Goal: Contribute content

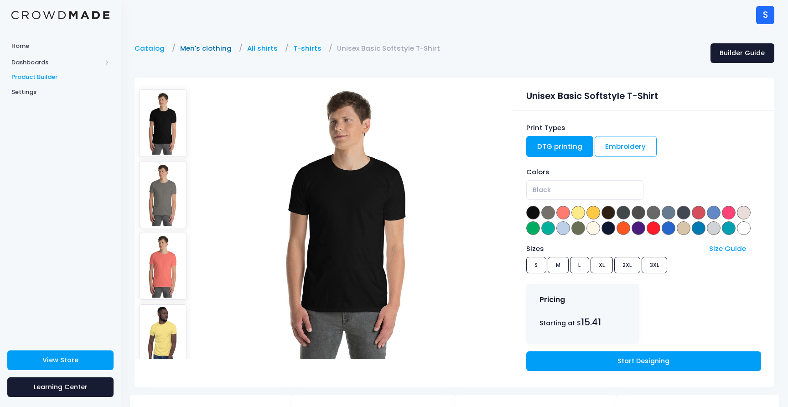
click at [197, 50] on link "Men's clothing" at bounding box center [208, 48] width 56 height 10
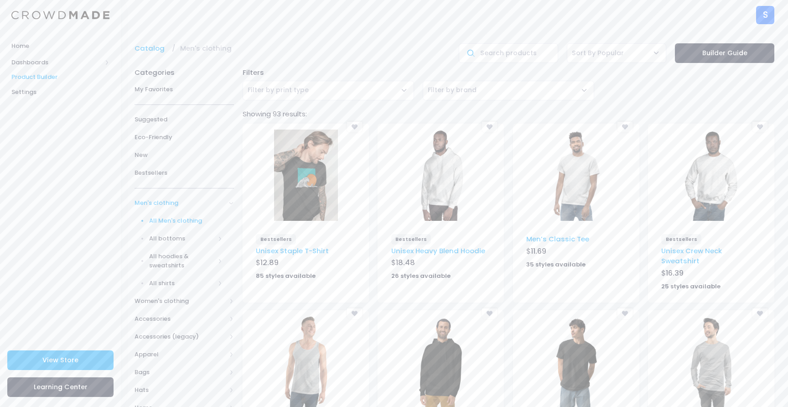
click at [312, 186] on img at bounding box center [306, 175] width 64 height 91
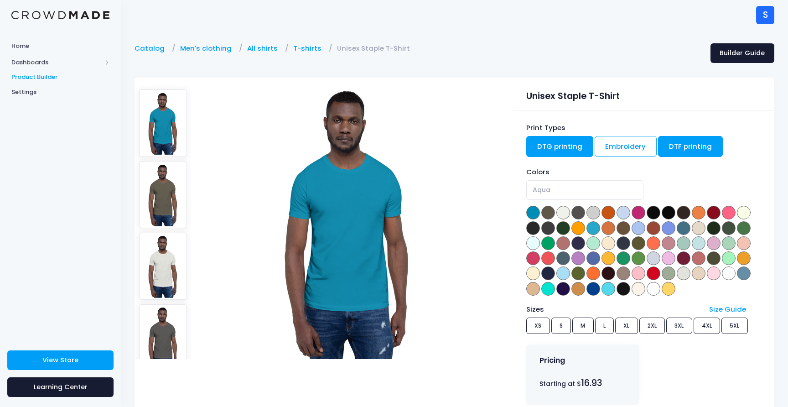
click at [670, 149] on link "DTF printing" at bounding box center [690, 146] width 65 height 21
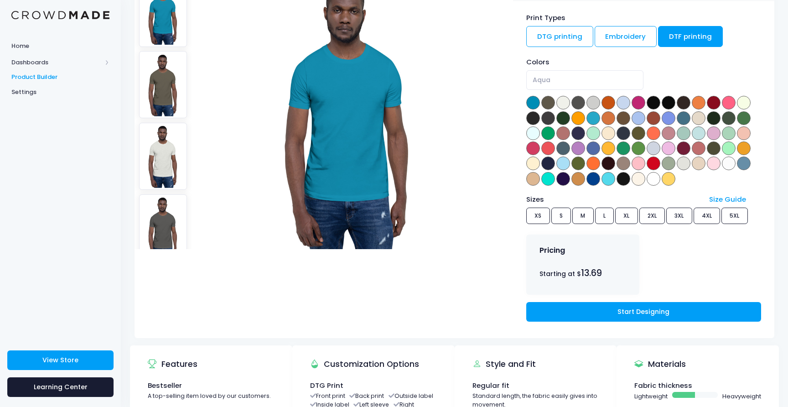
scroll to position [115, 0]
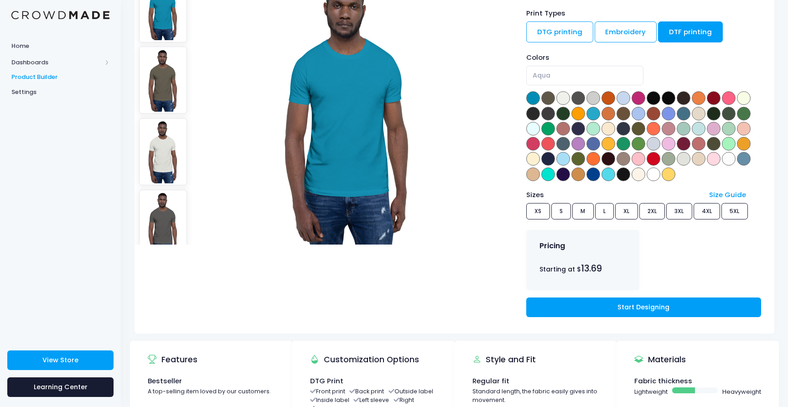
click at [587, 212] on div "Sizes Size Guide XS S M L XL 2XL 3XL 4XL 5XL" at bounding box center [643, 206] width 235 height 33
click at [566, 208] on div "Sizes Size Guide XS S M L XL 2XL 3XL 4XL 5XL" at bounding box center [643, 206] width 235 height 33
click at [597, 212] on div "Sizes Size Guide XS S M L XL 2XL 3XL 4XL 5XL" at bounding box center [643, 206] width 235 height 33
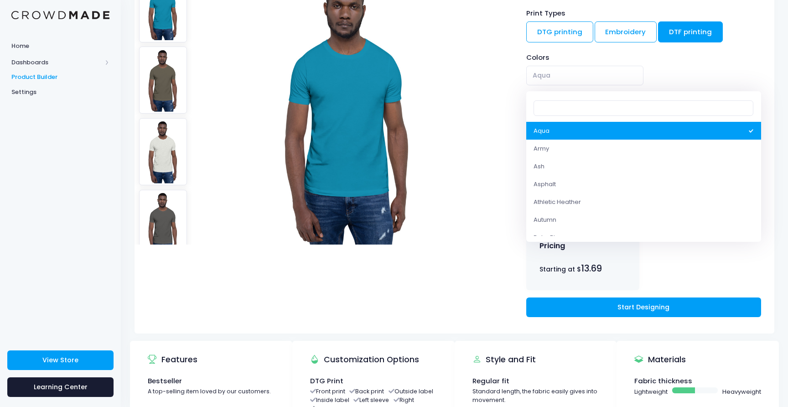
click at [570, 67] on span "Aqua" at bounding box center [584, 76] width 117 height 20
click at [503, 109] on div at bounding box center [320, 107] width 370 height 289
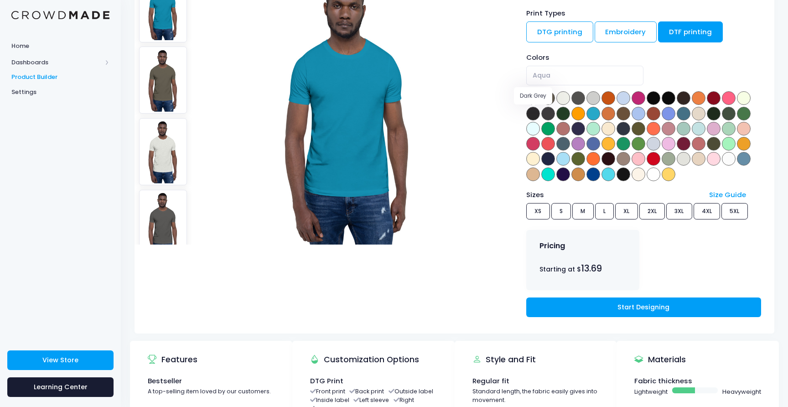
click at [537, 116] on span at bounding box center [533, 114] width 14 height 14
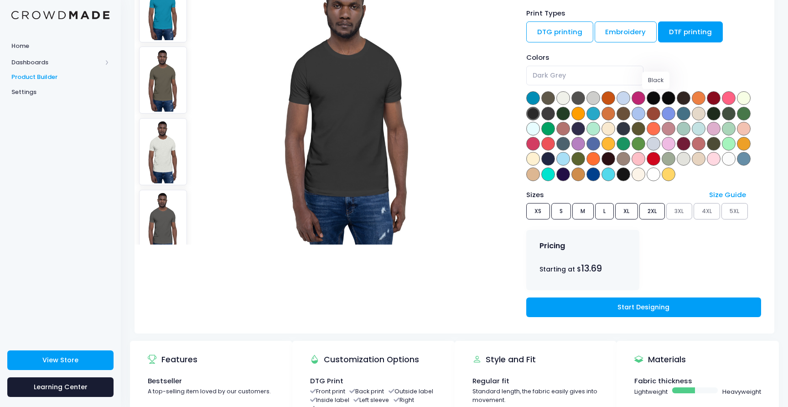
click at [660, 98] on span at bounding box center [654, 98] width 14 height 14
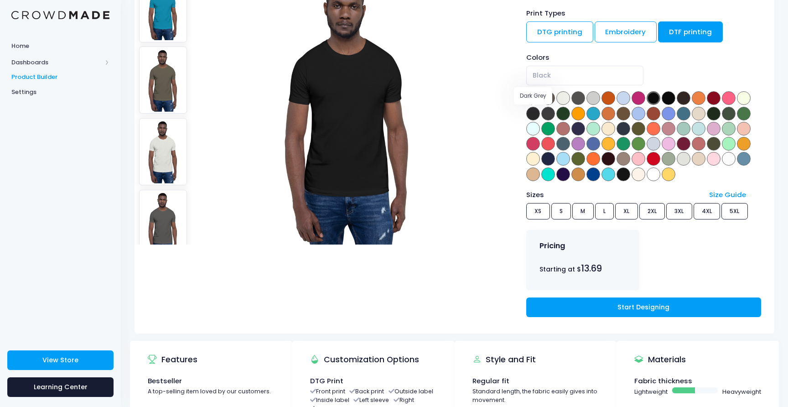
click at [535, 114] on span at bounding box center [533, 114] width 14 height 14
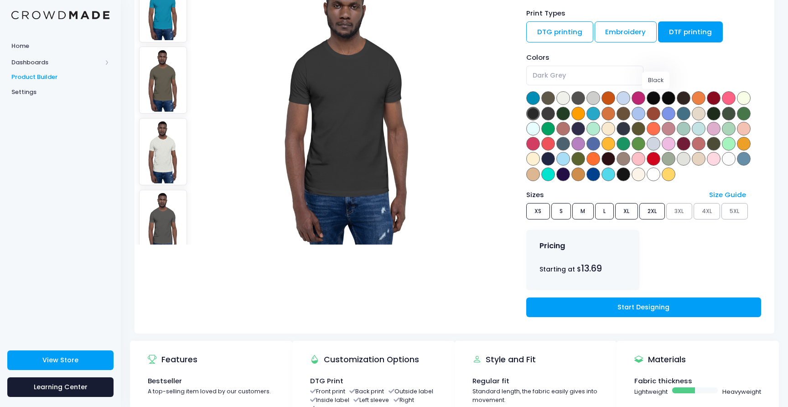
click at [655, 98] on span at bounding box center [654, 98] width 14 height 14
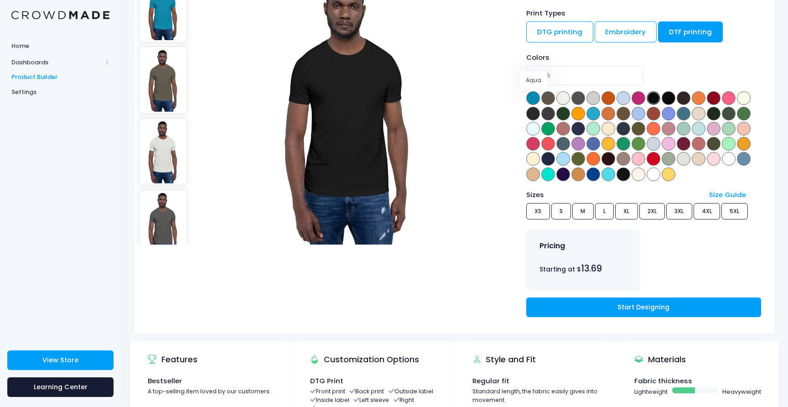
click at [531, 99] on span at bounding box center [533, 98] width 14 height 14
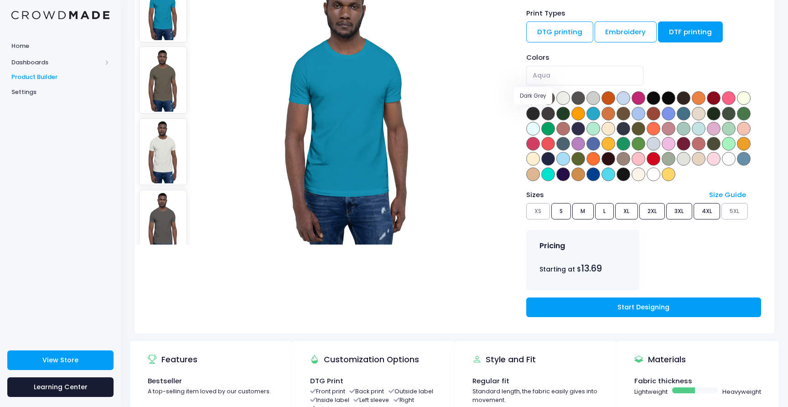
click at [533, 118] on span at bounding box center [533, 114] width 14 height 14
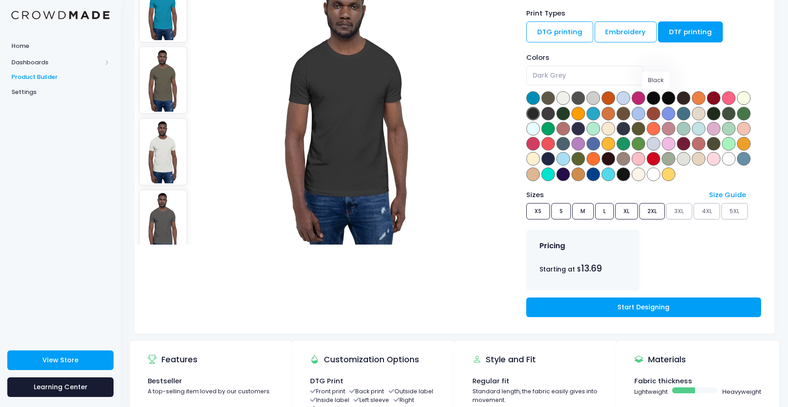
click at [654, 97] on span at bounding box center [654, 98] width 14 height 14
select select "Black"
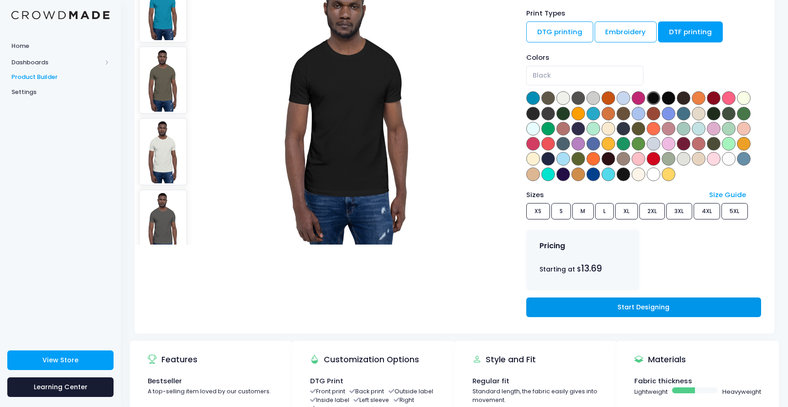
click at [599, 304] on link "Start Designing" at bounding box center [643, 307] width 235 height 20
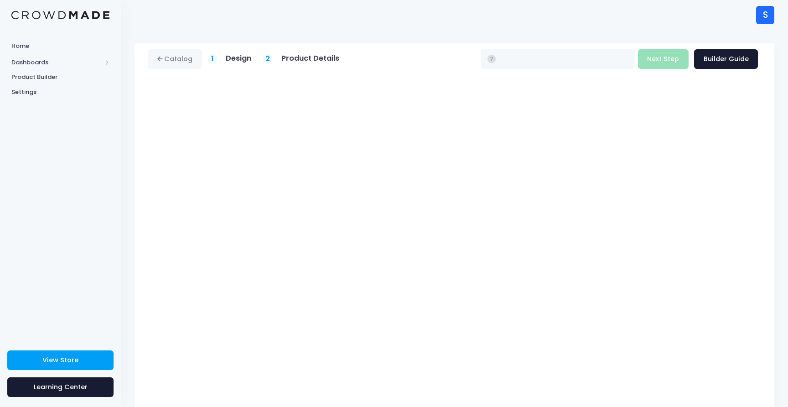
type input "$13.69 - $19.49"
click at [659, 58] on button "Next Step" at bounding box center [663, 59] width 51 height 20
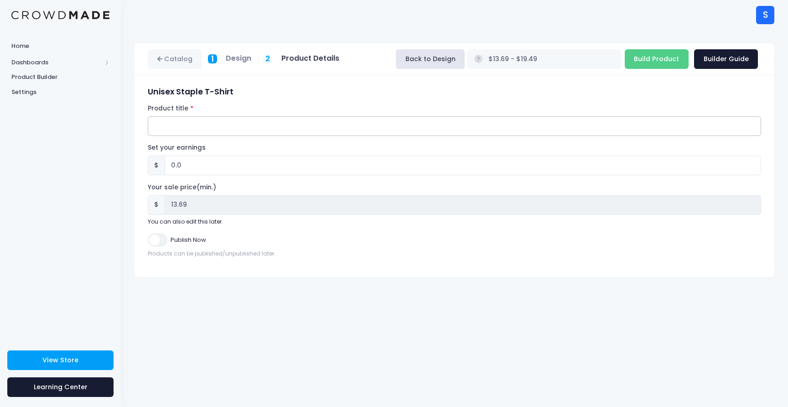
click at [309, 125] on input "Product title" at bounding box center [455, 126] width 614 height 20
type input "M"
type input "Musashi vs Kojiro"
click at [236, 167] on input "0.0" at bounding box center [463, 166] width 597 height 20
type input "0"
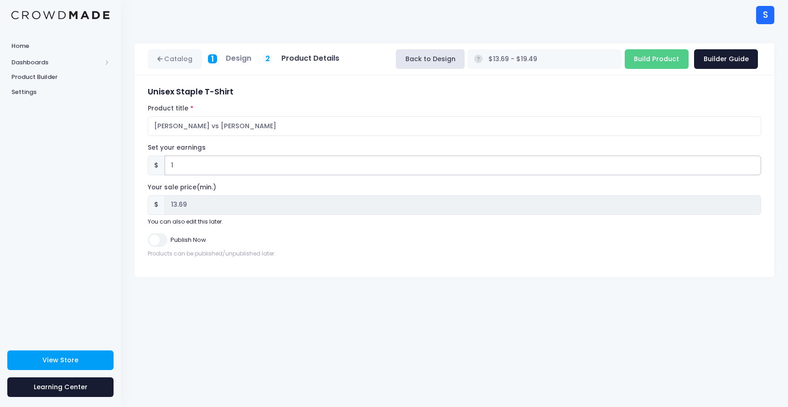
type input "10"
type input "$23.69 - $29.49"
type input "23.69"
type input "1"
type input "$14.69 - $20.49"
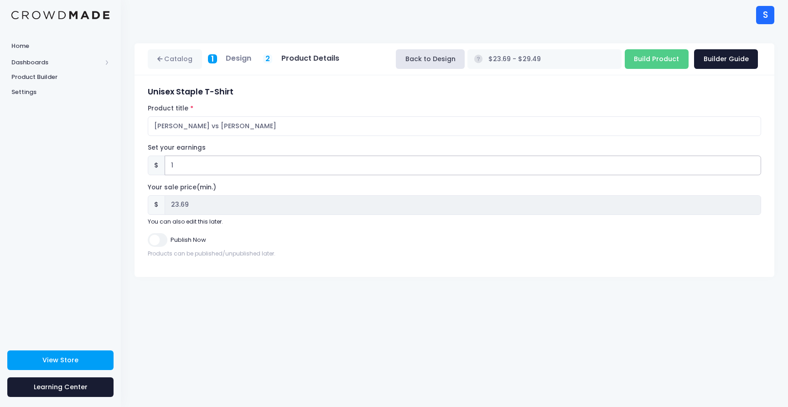
type input "14.69"
type input "$13.69 - $19.49"
type input "13.69"
type input "1"
type input "$14.69 - $20.49"
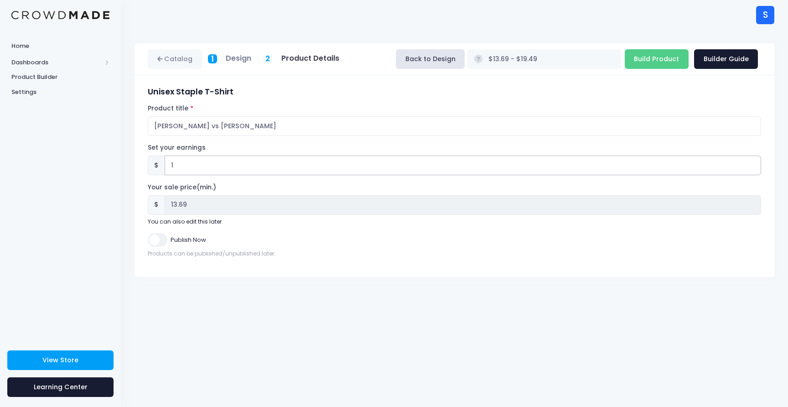
type input "14.69"
type input "12"
type input "$25.69 - $31.49"
type input "25.69"
type input "1"
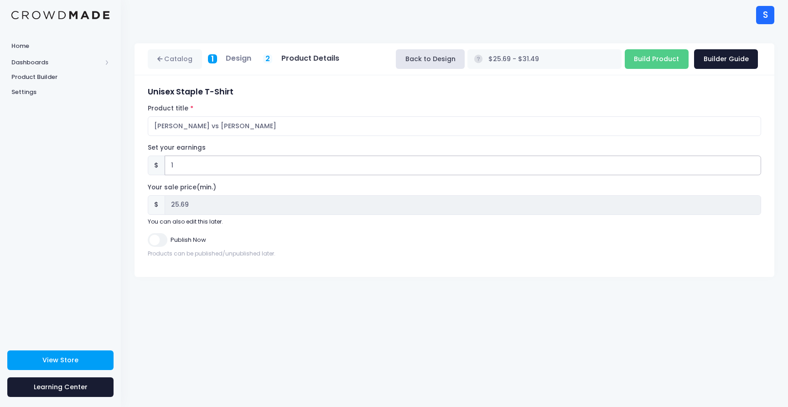
type input "$14.69 - $20.49"
type input "14.69"
type input "$13.69 - $19.49"
type input "13.69"
type input "1"
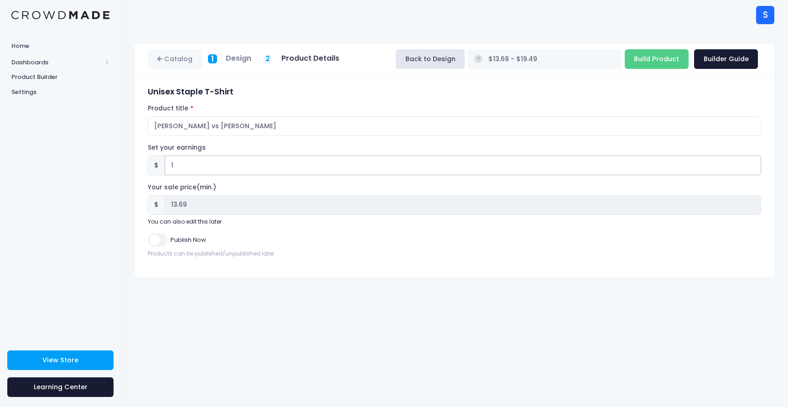
type input "$14.69 - $20.49"
type input "14.69"
type input "11"
type input "$24.69 - $30.49"
type input "24.69"
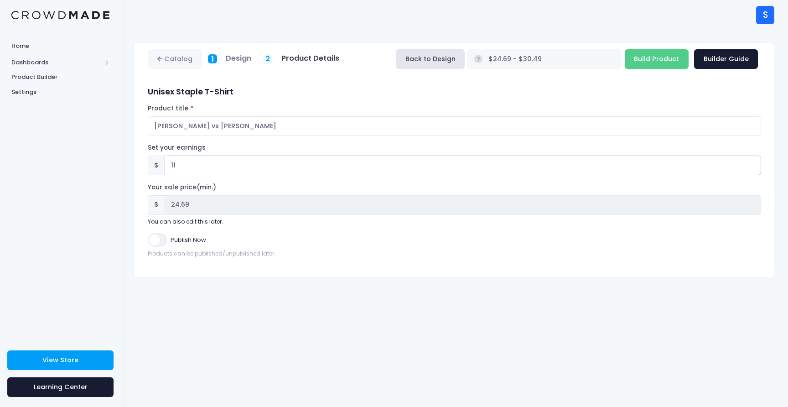
type input "1"
type input "$14.69 - $20.49"
type input "14.69"
type input "$13.69 - $19.49"
type input "13.69"
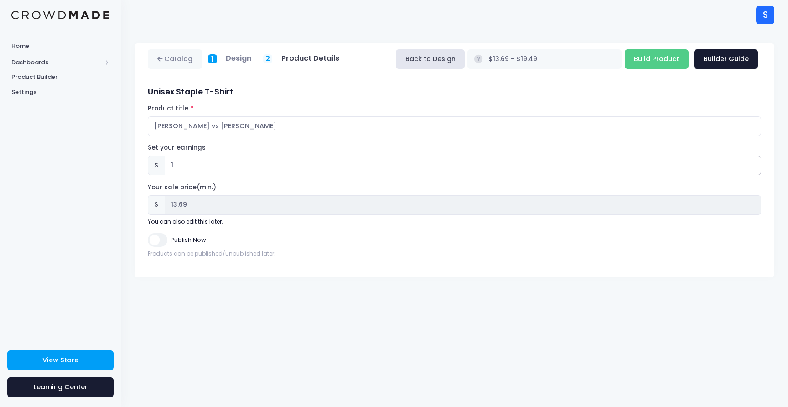
type input "12"
type input "$25.69 - $31.49"
type input "25.69"
type input "1"
type input "$14.69 - $20.49"
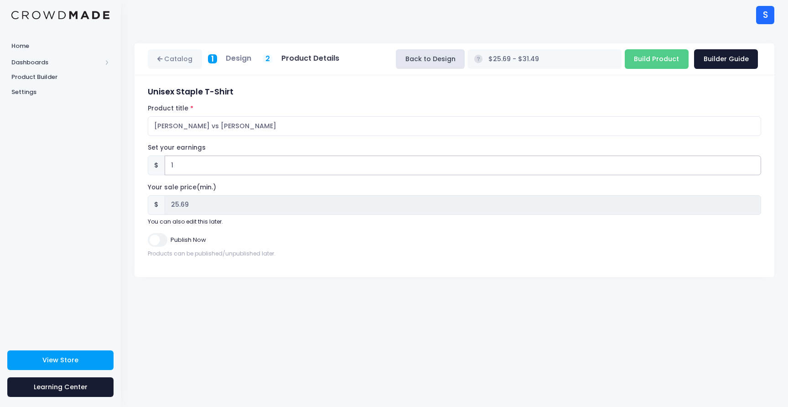
type input "14.69"
type input "$13.69 - $19.49"
type input "13.69"
type input "1"
type input "$14.69 - $20.49"
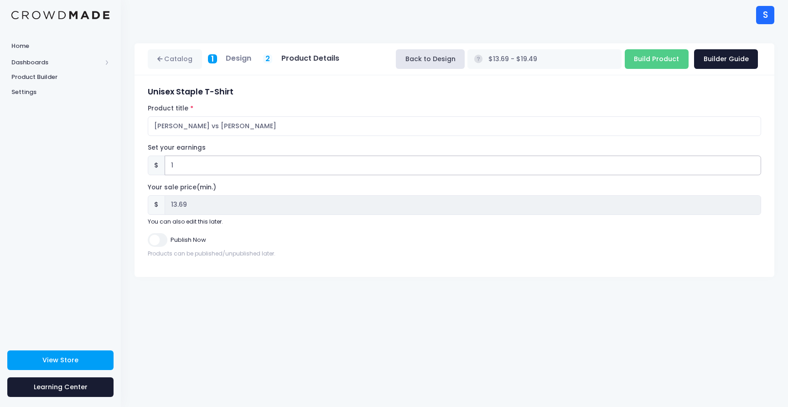
type input "14.69"
type input "12"
type input "$25.69 - $31.49"
type input "25.69"
drag, startPoint x: 173, startPoint y: 169, endPoint x: 183, endPoint y: 169, distance: 10.5
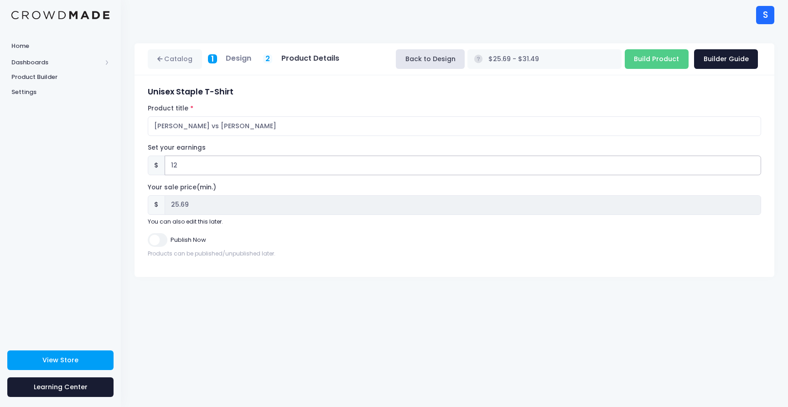
click at [183, 169] on input "12" at bounding box center [463, 166] width 597 height 20
type input "11"
type input "$24.69 - $30.49"
type input "24.69"
drag, startPoint x: 179, startPoint y: 166, endPoint x: 162, endPoint y: 166, distance: 16.9
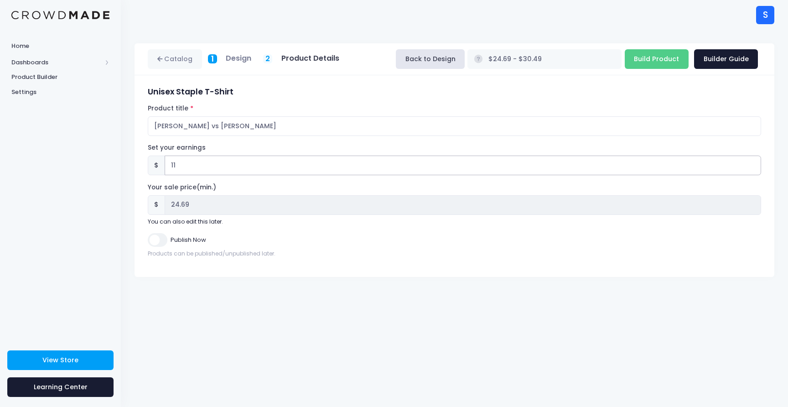
click at [163, 166] on div "$ 11" at bounding box center [455, 166] width 614 height 20
type input "1"
type input "$14.69 - $20.49"
type input "14.69"
type input "12"
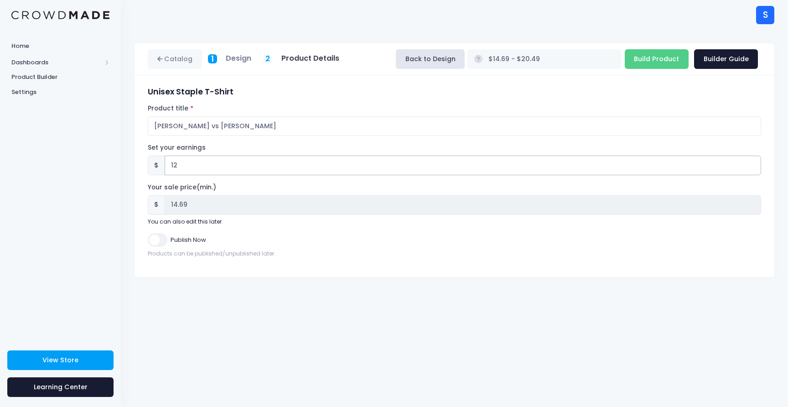
type input "$25.69 - $31.49"
type input "25.69"
click at [163, 204] on div "$ 25.69" at bounding box center [455, 205] width 614 height 20
click at [155, 240] on input "Publish Now" at bounding box center [157, 239] width 19 height 13
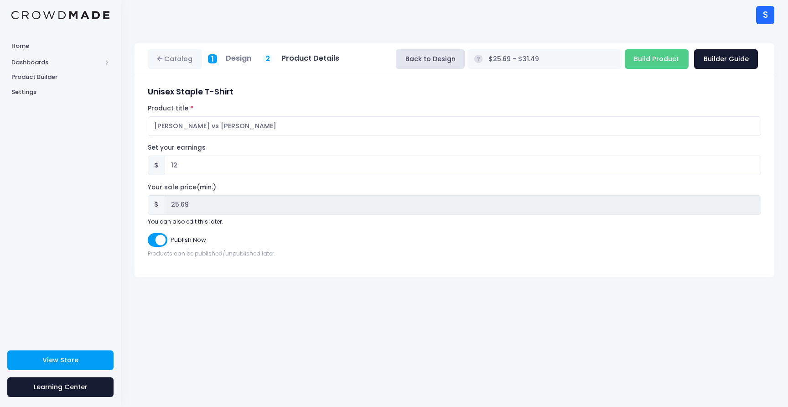
checkbox input "false"
click at [382, 131] on input "Musashi vs Kojiro" at bounding box center [455, 126] width 614 height 20
type input "[PERSON_NAME] vs [PERSON_NAME]"
click at [667, 59] on input "Build Product" at bounding box center [657, 59] width 64 height 20
type input "Building product..."
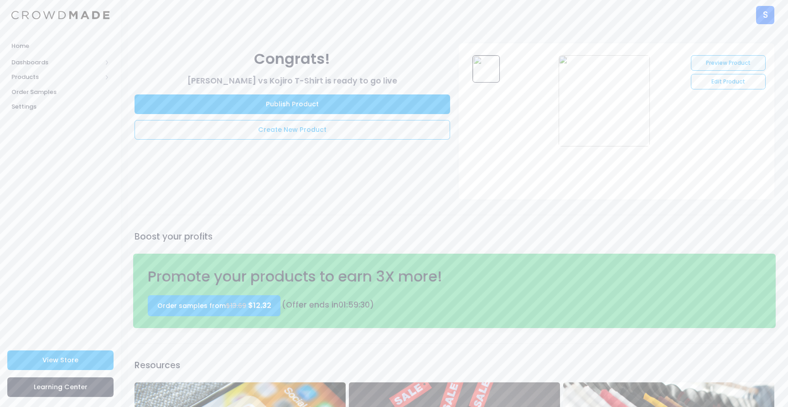
click at [732, 62] on link "Preview Product" at bounding box center [728, 63] width 74 height 16
click at [714, 83] on link "Edit Product" at bounding box center [728, 82] width 74 height 16
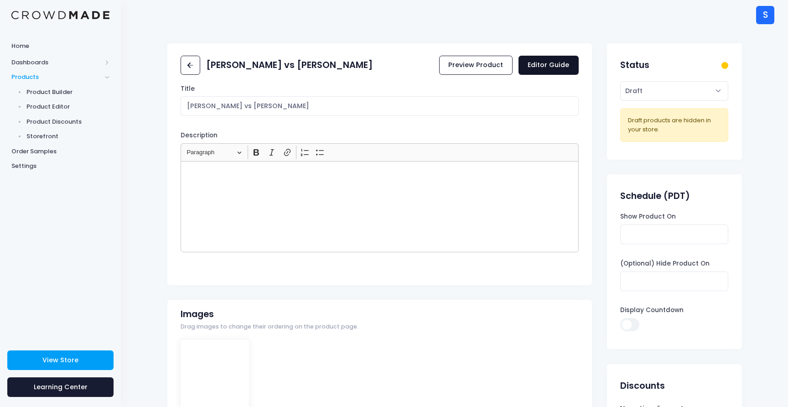
click at [533, 64] on link "Editor Guide" at bounding box center [549, 66] width 60 height 20
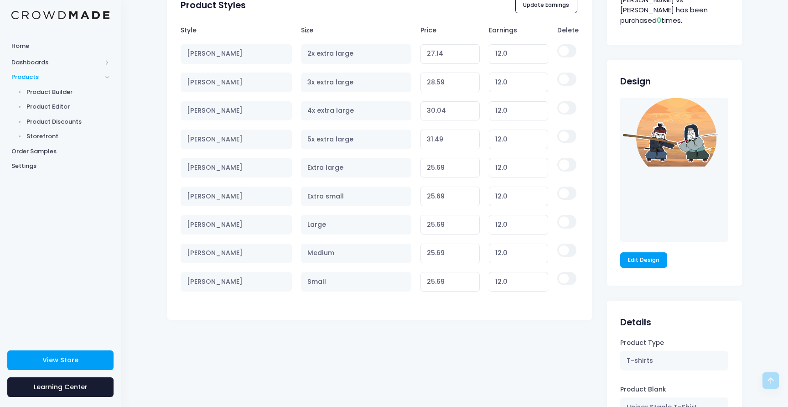
scroll to position [531, 0]
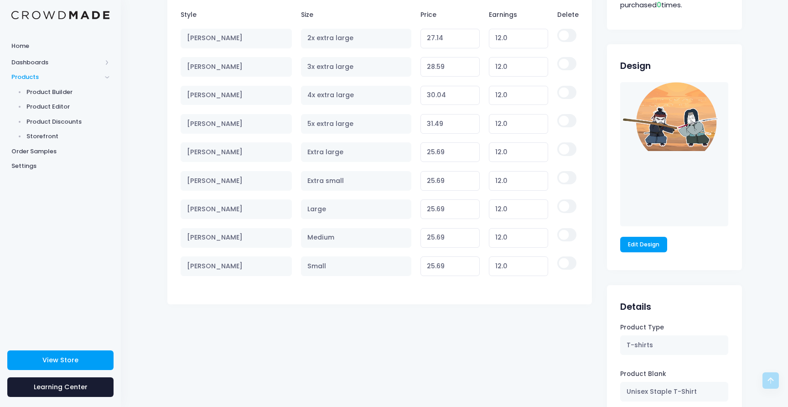
click at [239, 198] on td "[PERSON_NAME]" at bounding box center [239, 209] width 116 height 28
click at [63, 91] on span "Product Builder" at bounding box center [67, 92] width 83 height 9
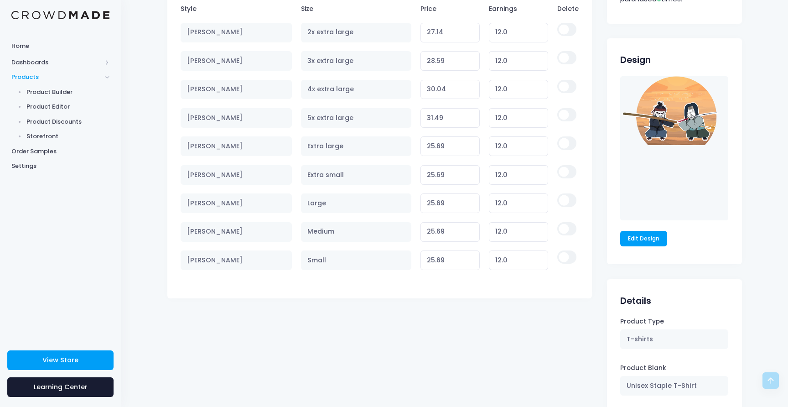
scroll to position [540, 0]
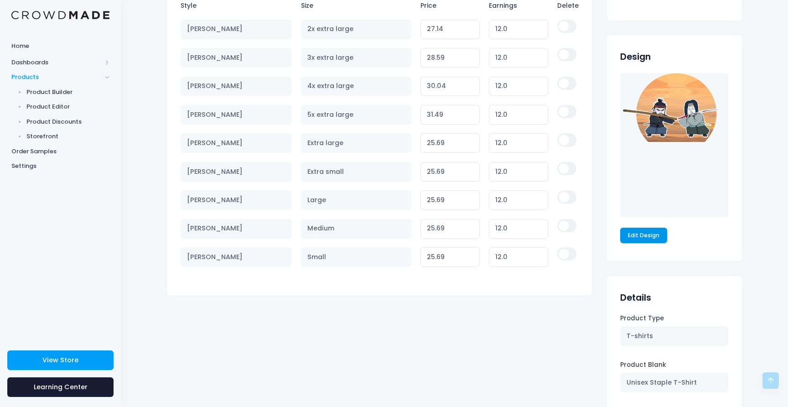
click at [633, 228] on link "Edit Design" at bounding box center [643, 236] width 47 height 16
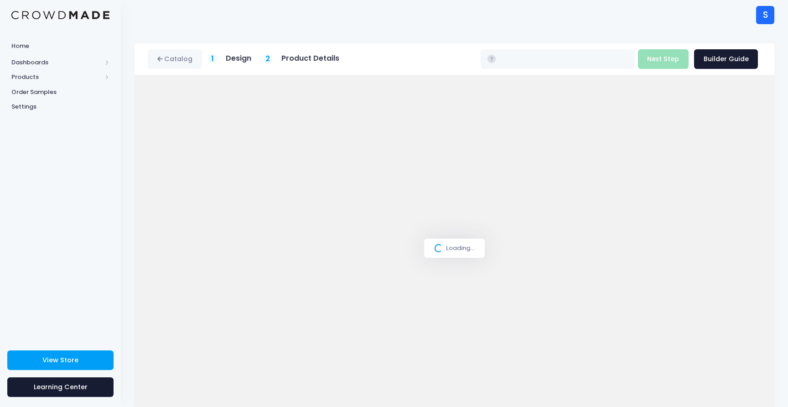
type input "$25.69 - $31.49"
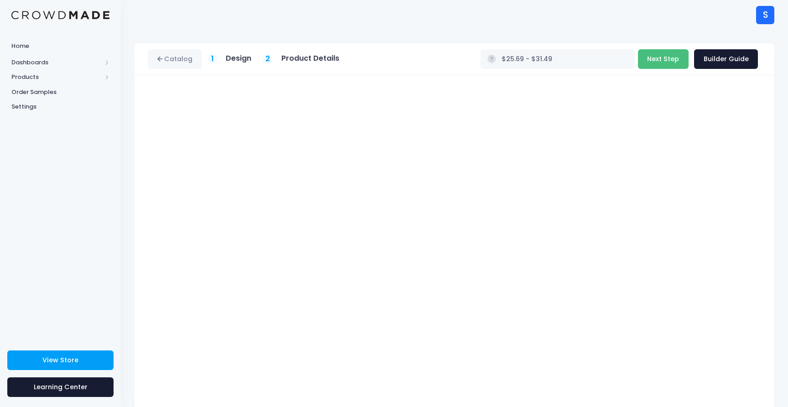
click at [649, 59] on button "Next Step" at bounding box center [663, 59] width 51 height 20
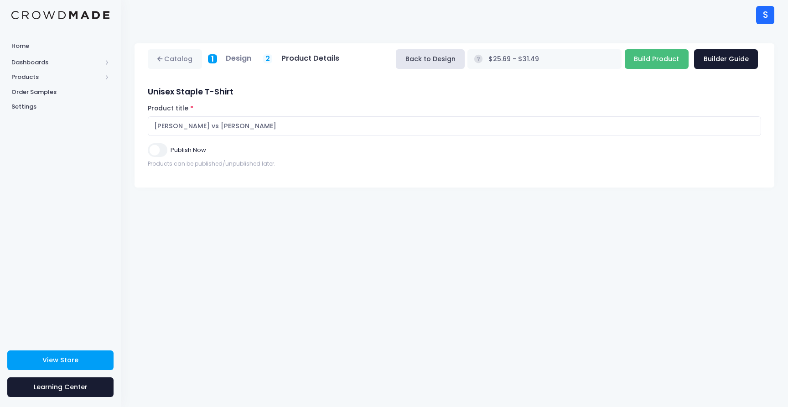
click at [655, 61] on input "Build Product" at bounding box center [657, 59] width 64 height 20
type input "Building product..."
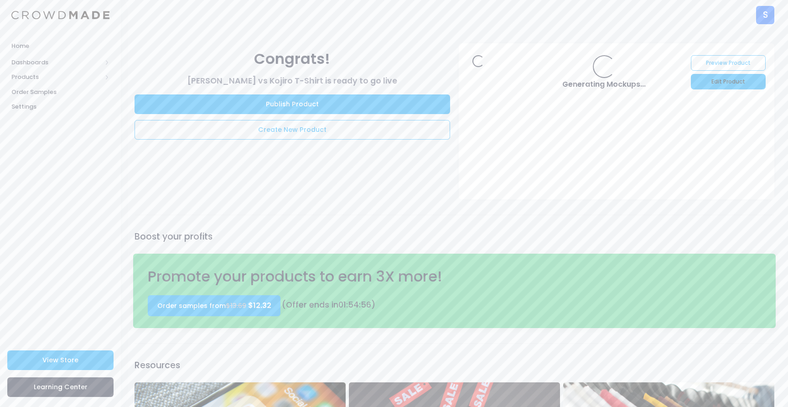
click at [714, 83] on link "Edit Product" at bounding box center [728, 82] width 74 height 16
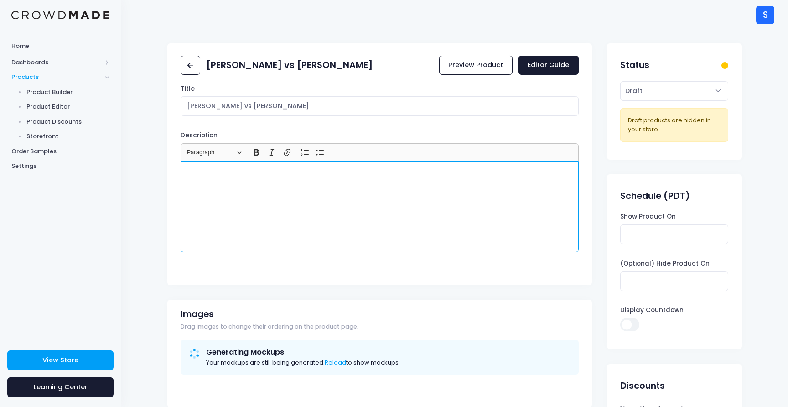
click at [206, 221] on div "Rich Text Editor, main" at bounding box center [380, 206] width 398 height 91
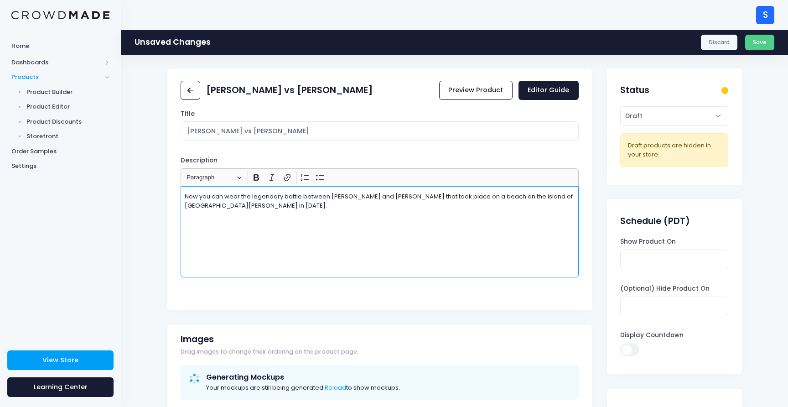
click at [453, 199] on p "Now you can wear the legendary battle between Miyamoto Musashi and Sasaki Kojir…" at bounding box center [380, 201] width 390 height 18
click at [406, 246] on div "Now you can wear the legendary battle between Miyamoto Musashi and Sasaki Kojir…" at bounding box center [380, 231] width 398 height 91
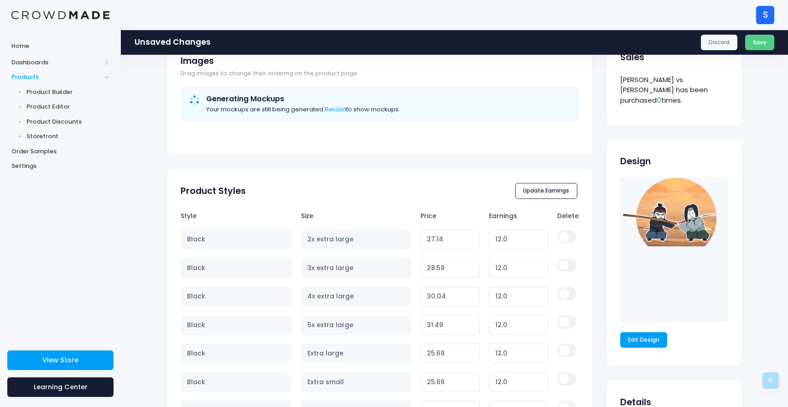
scroll to position [481, 0]
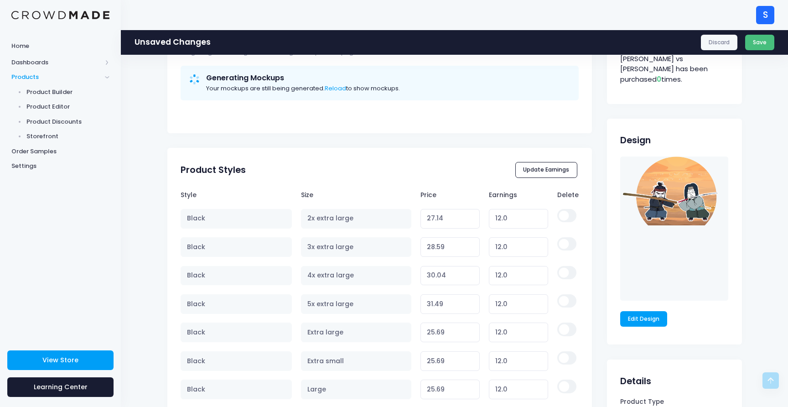
click at [763, 36] on button "Save" at bounding box center [760, 43] width 30 height 16
click at [761, 42] on button "Save" at bounding box center [760, 43] width 30 height 16
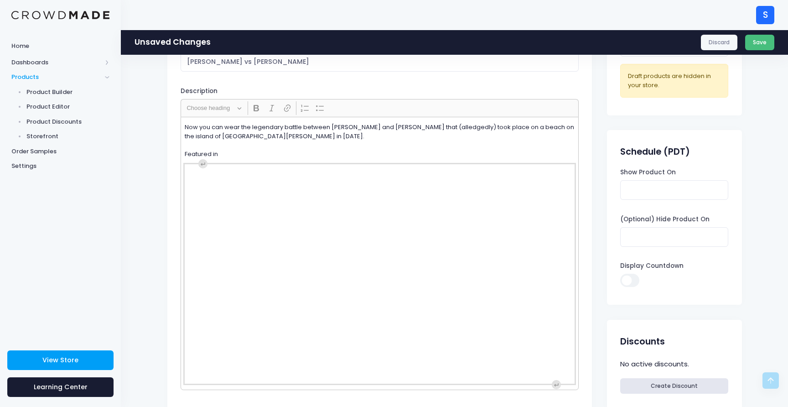
scroll to position [0, 0]
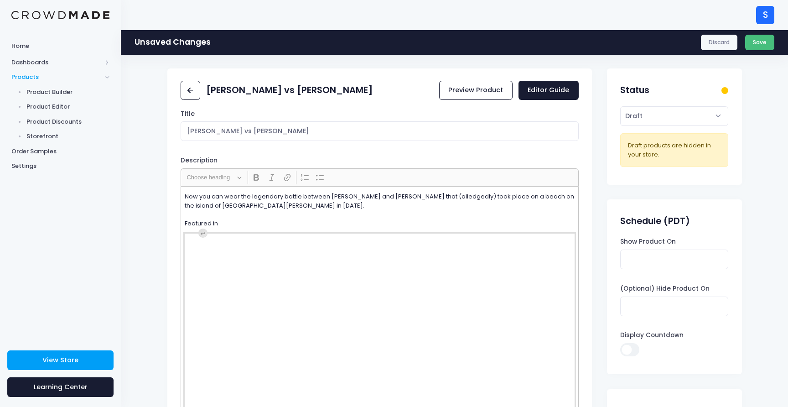
click at [758, 48] on button "Save" at bounding box center [760, 43] width 30 height 16
click at [756, 44] on button "Save" at bounding box center [760, 43] width 30 height 16
click at [756, 47] on button "Save" at bounding box center [760, 43] width 30 height 16
click at [756, 46] on button "Save" at bounding box center [760, 43] width 30 height 16
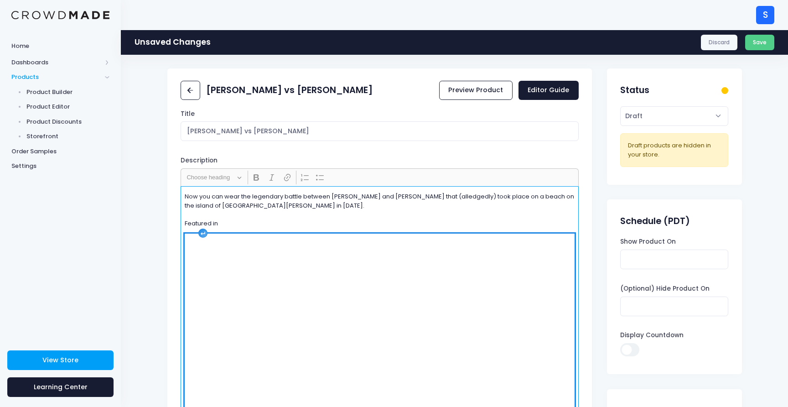
click at [419, 271] on div "Rich Text Editor, main" at bounding box center [380, 343] width 390 height 219
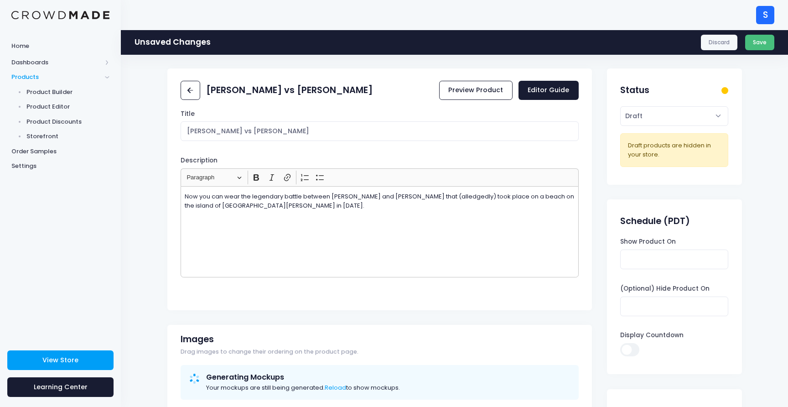
click at [752, 42] on button "Save" at bounding box center [760, 43] width 30 height 16
click at [461, 195] on p "Now you can wear the legendary battle between Miyamoto Musashi and Sasaki Kojir…" at bounding box center [380, 205] width 390 height 27
click at [478, 198] on p "Now you can wear the legendary battle between Miyamoto Musashi and Sasaki Kojir…" at bounding box center [380, 205] width 390 height 27
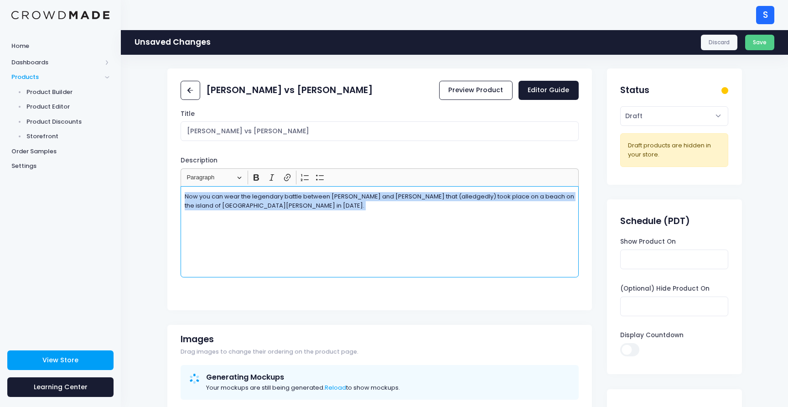
click at [478, 198] on p "Now you can wear the legendary battle between Miyamoto Musashi and Sasaki Kojir…" at bounding box center [380, 205] width 390 height 27
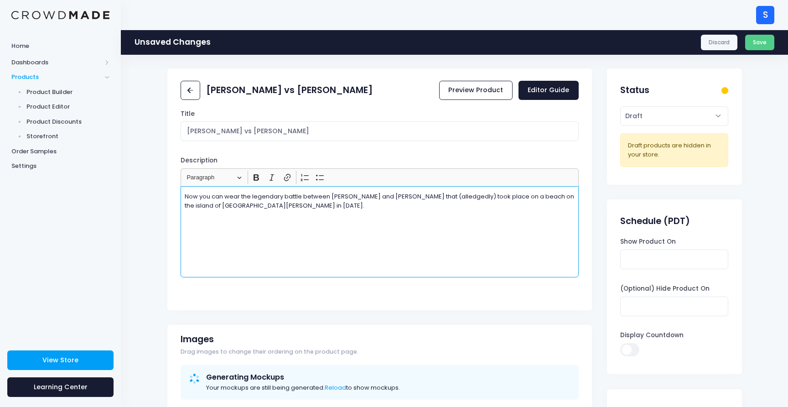
click at [485, 200] on p "Now you can wear the legendary battle between Miyamoto Musashi and Sasaki Kojir…" at bounding box center [380, 205] width 390 height 27
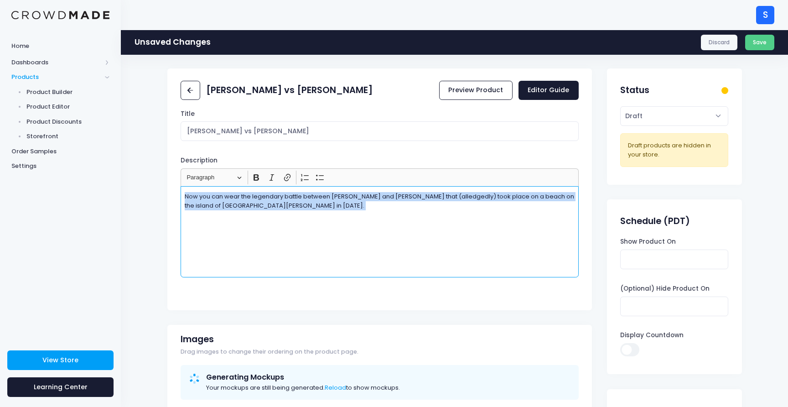
drag, startPoint x: 487, startPoint y: 198, endPoint x: 458, endPoint y: 198, distance: 29.2
click at [458, 198] on p "Now you can wear the legendary battle between Miyamoto Musashi and Sasaki Kojir…" at bounding box center [380, 205] width 390 height 27
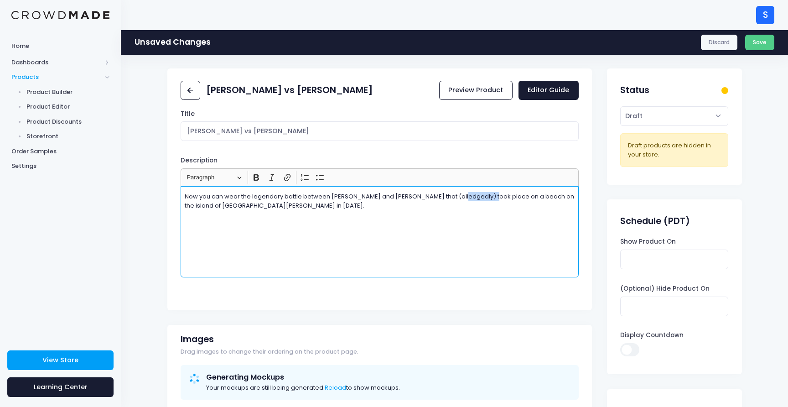
drag, startPoint x: 457, startPoint y: 198, endPoint x: 486, endPoint y: 198, distance: 29.2
click at [486, 198] on p "Now you can wear the legendary battle between Miyamoto Musashi and Sasaki Kojir…" at bounding box center [380, 205] width 390 height 27
copy p "alledgedly"
click at [473, 199] on p "Now you can wear the legendary battle between Miyamoto Musashi and Sasaki Kojir…" at bounding box center [380, 205] width 390 height 27
click at [475, 232] on div "Now you can wear the legendary battle between Miyamoto Musashi and Sasaki Kojir…" at bounding box center [380, 231] width 398 height 91
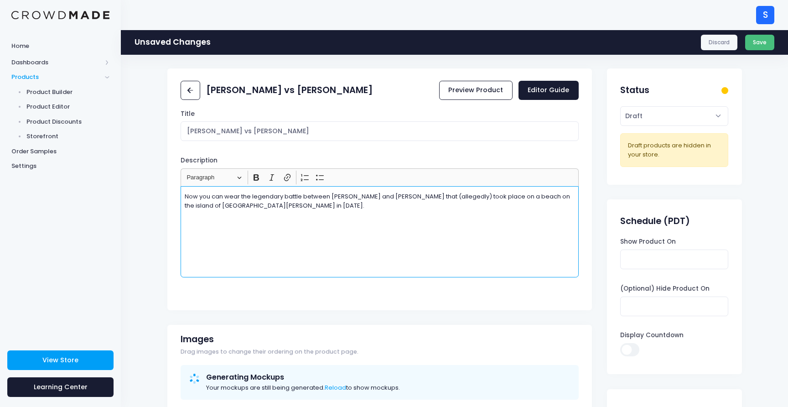
click at [764, 40] on button "Save" at bounding box center [760, 43] width 30 height 16
click at [757, 46] on button "Save" at bounding box center [760, 43] width 30 height 16
click at [754, 40] on button "Save" at bounding box center [760, 43] width 30 height 16
click at [758, 43] on button "Save" at bounding box center [760, 43] width 30 height 16
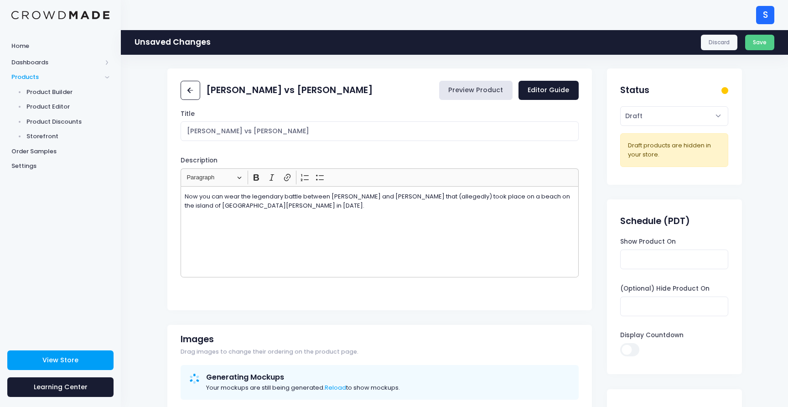
click at [471, 93] on link "Preview Product" at bounding box center [475, 91] width 73 height 20
click at [756, 43] on button "Save" at bounding box center [760, 43] width 30 height 16
click at [750, 45] on button "Save" at bounding box center [760, 43] width 30 height 16
click at [724, 91] on div at bounding box center [725, 90] width 7 height 7
click at [718, 115] on select "Active Draft" at bounding box center [674, 116] width 108 height 20
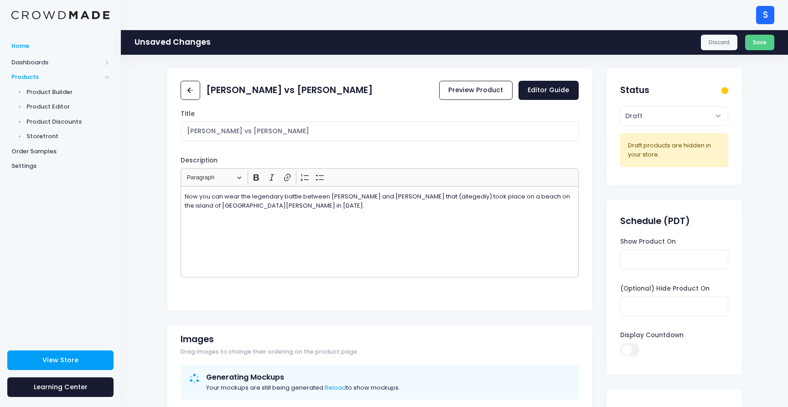
click at [34, 46] on span "Home" at bounding box center [60, 46] width 98 height 9
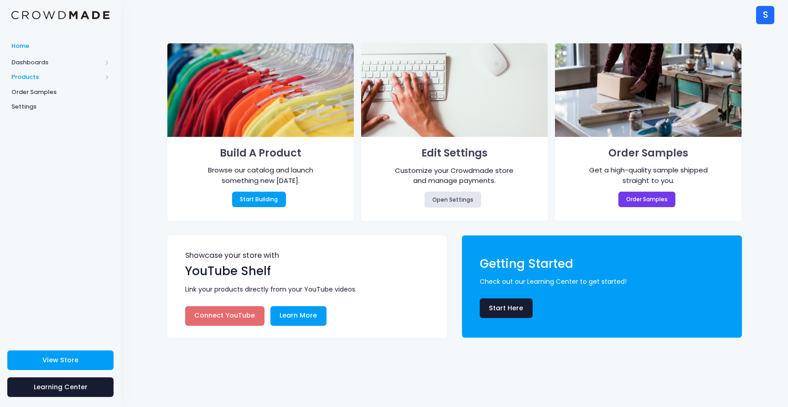
click at [38, 81] on span "Products" at bounding box center [56, 77] width 90 height 9
click at [35, 60] on span "Dashboards" at bounding box center [56, 62] width 90 height 9
click at [39, 82] on link "Overview" at bounding box center [60, 77] width 121 height 15
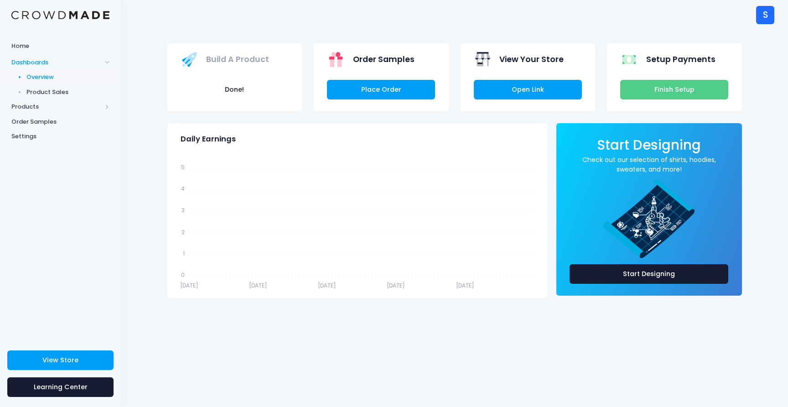
click at [51, 91] on span "Product Sales" at bounding box center [67, 92] width 83 height 9
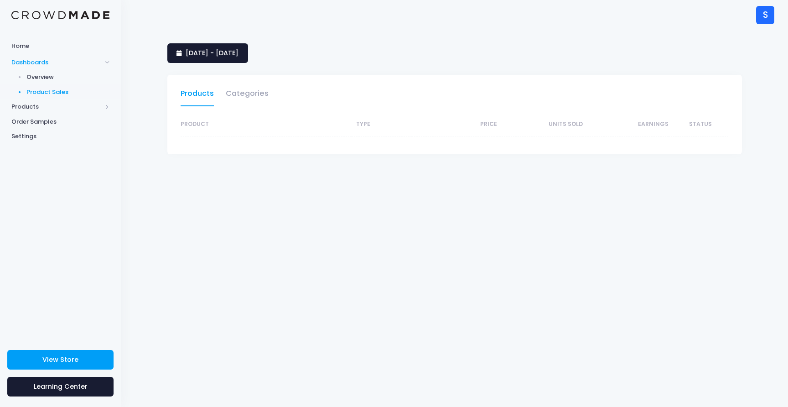
select select "25"
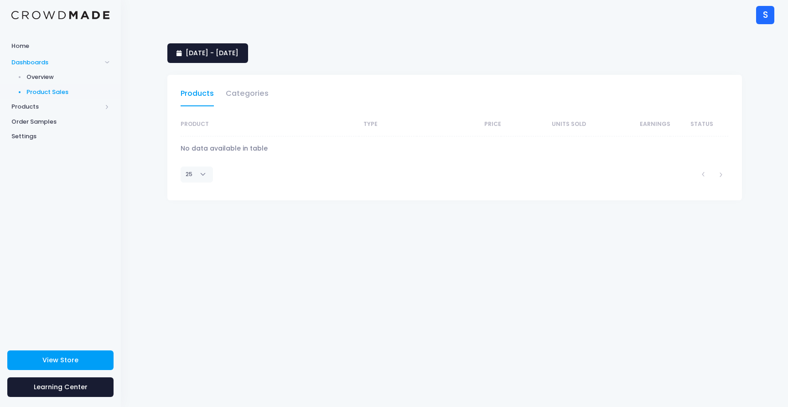
click at [29, 107] on span "Products" at bounding box center [56, 106] width 90 height 9
click at [40, 152] on span "Order Samples" at bounding box center [60, 151] width 98 height 9
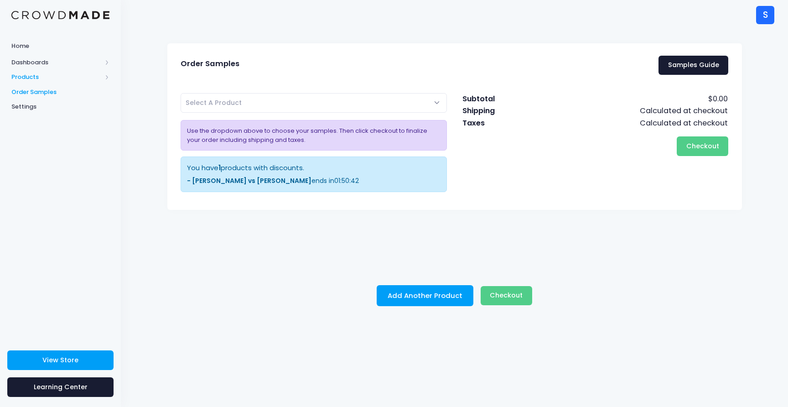
click at [33, 77] on span "Products" at bounding box center [56, 77] width 90 height 9
click at [49, 95] on span "Product Builder" at bounding box center [67, 92] width 83 height 9
click at [253, 181] on b "- [PERSON_NAME] vs [PERSON_NAME]" at bounding box center [249, 180] width 125 height 9
click at [249, 180] on b "- [PERSON_NAME] vs [PERSON_NAME]" at bounding box center [249, 180] width 125 height 9
click at [64, 108] on span "Product Editor" at bounding box center [67, 106] width 83 height 9
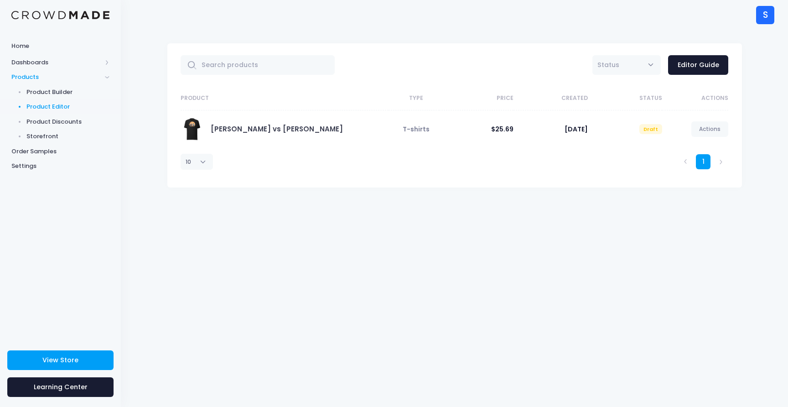
click at [274, 122] on div "[PERSON_NAME] vs [PERSON_NAME]" at bounding box center [282, 129] width 203 height 23
click at [704, 130] on link "Actions" at bounding box center [710, 129] width 37 height 16
click at [694, 149] on link "Edit" at bounding box center [701, 151] width 48 height 16
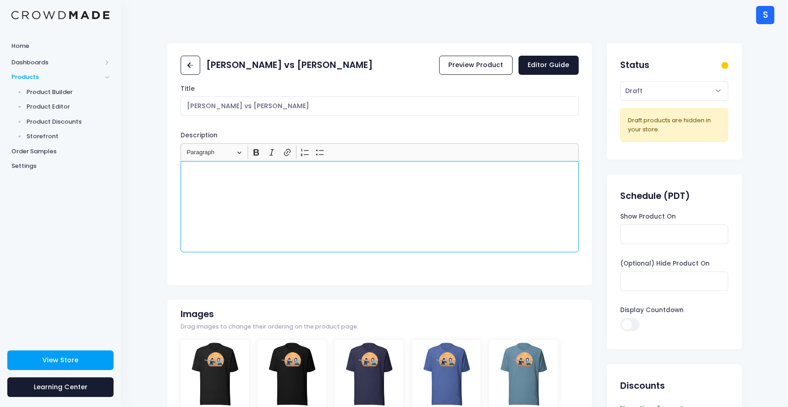
click at [404, 175] on p "Rich Text Editor, main" at bounding box center [380, 171] width 390 height 9
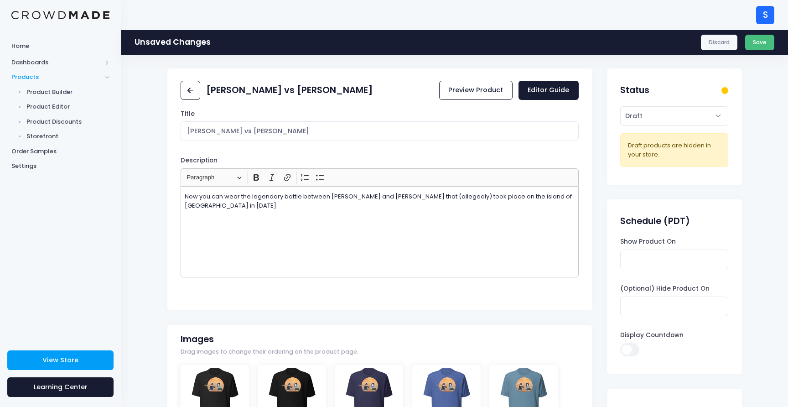
click at [762, 45] on button "Save" at bounding box center [760, 43] width 30 height 16
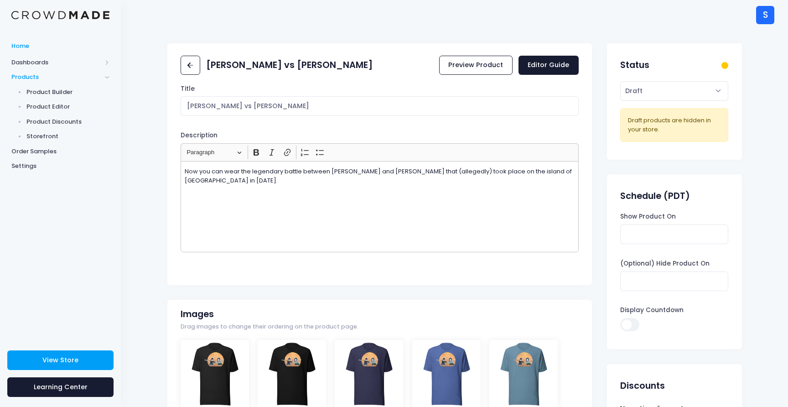
click at [46, 46] on span "Home" at bounding box center [60, 46] width 98 height 9
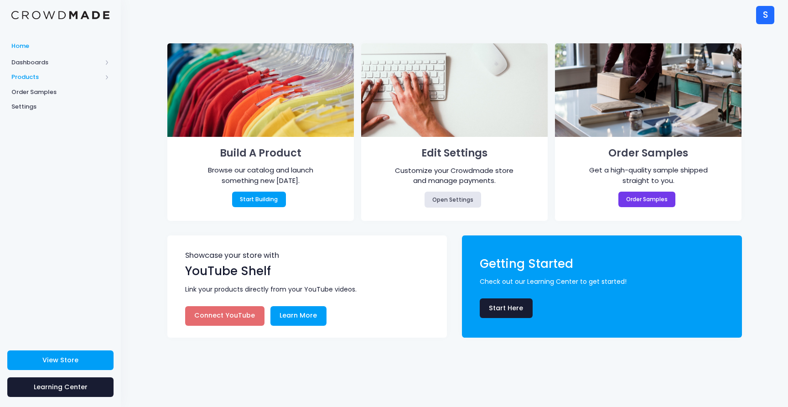
click at [28, 76] on span "Products" at bounding box center [56, 77] width 90 height 9
